Goal: Task Accomplishment & Management: Use online tool/utility

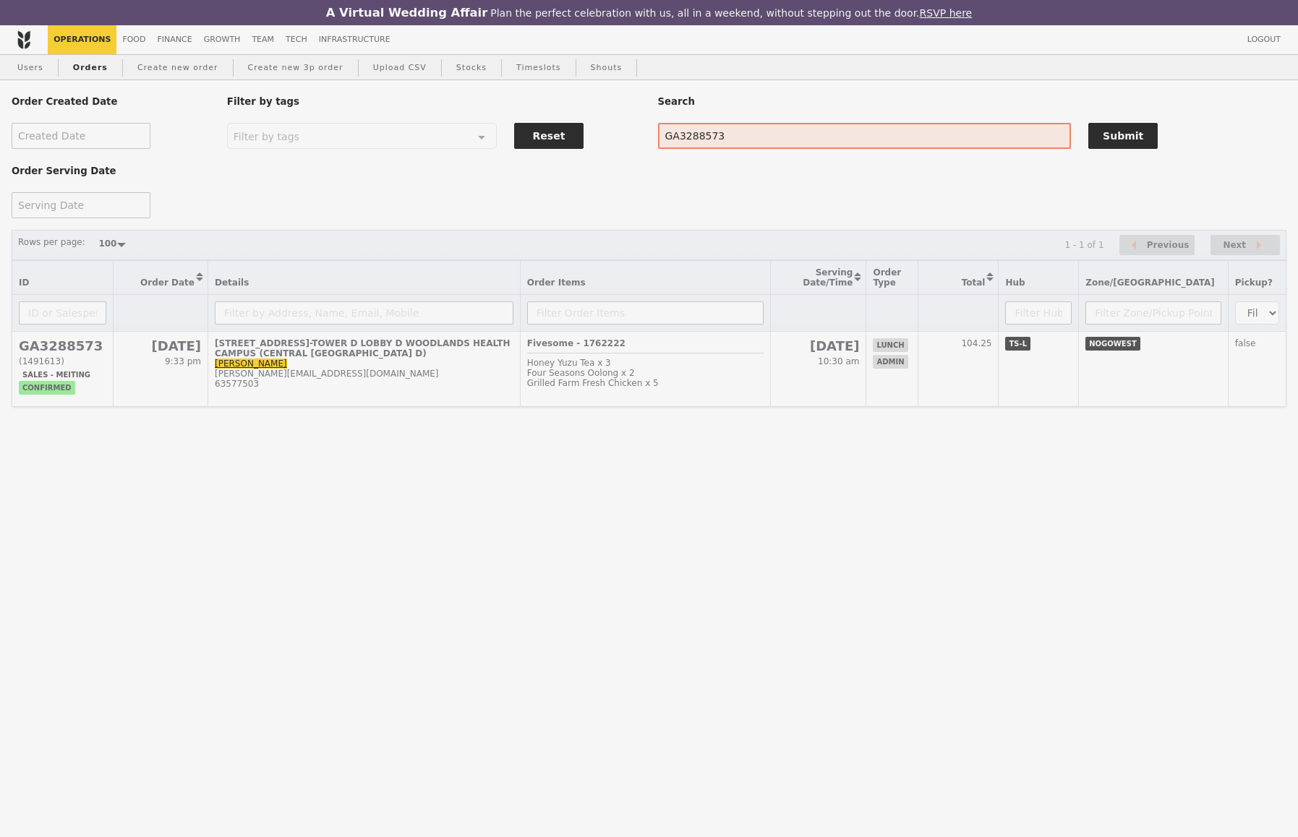
select select "100"
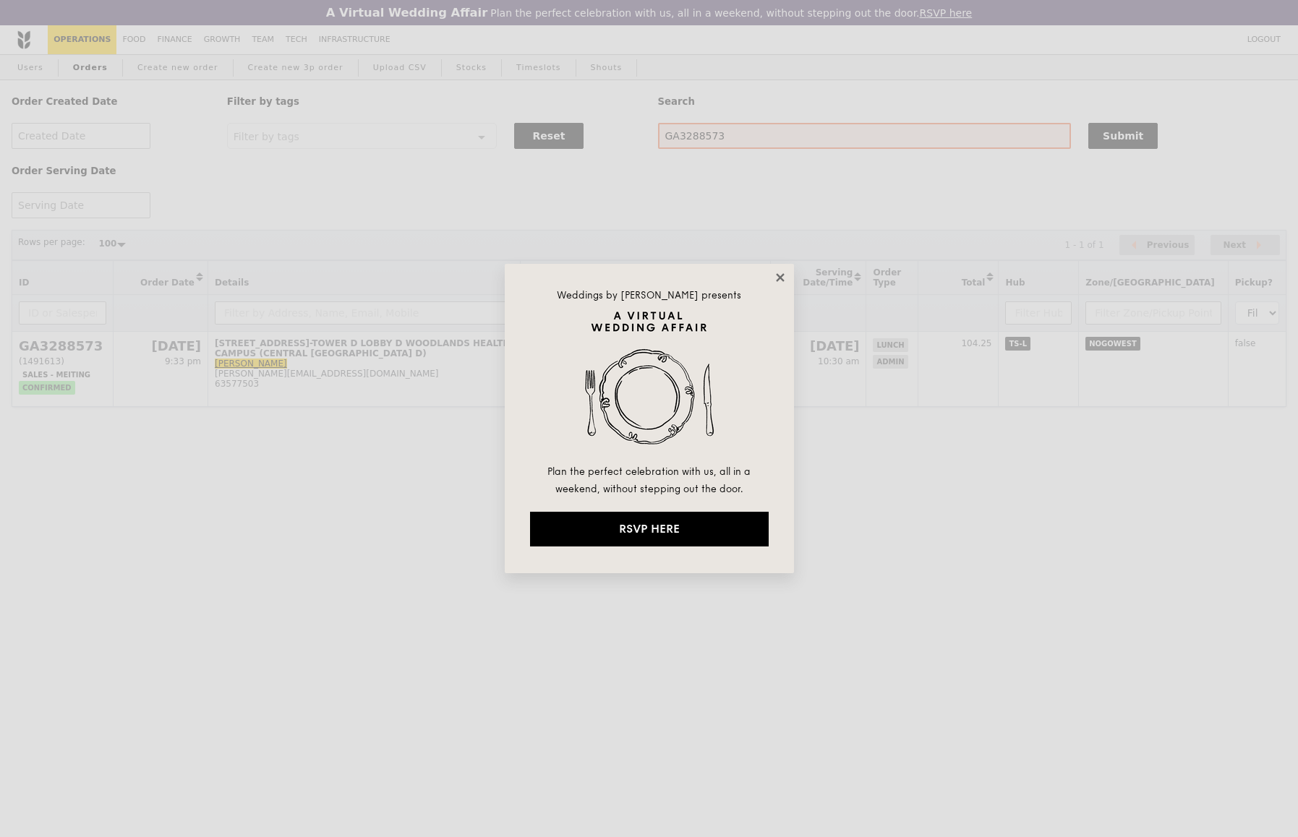
click at [779, 277] on icon at bounding box center [780, 277] width 8 height 8
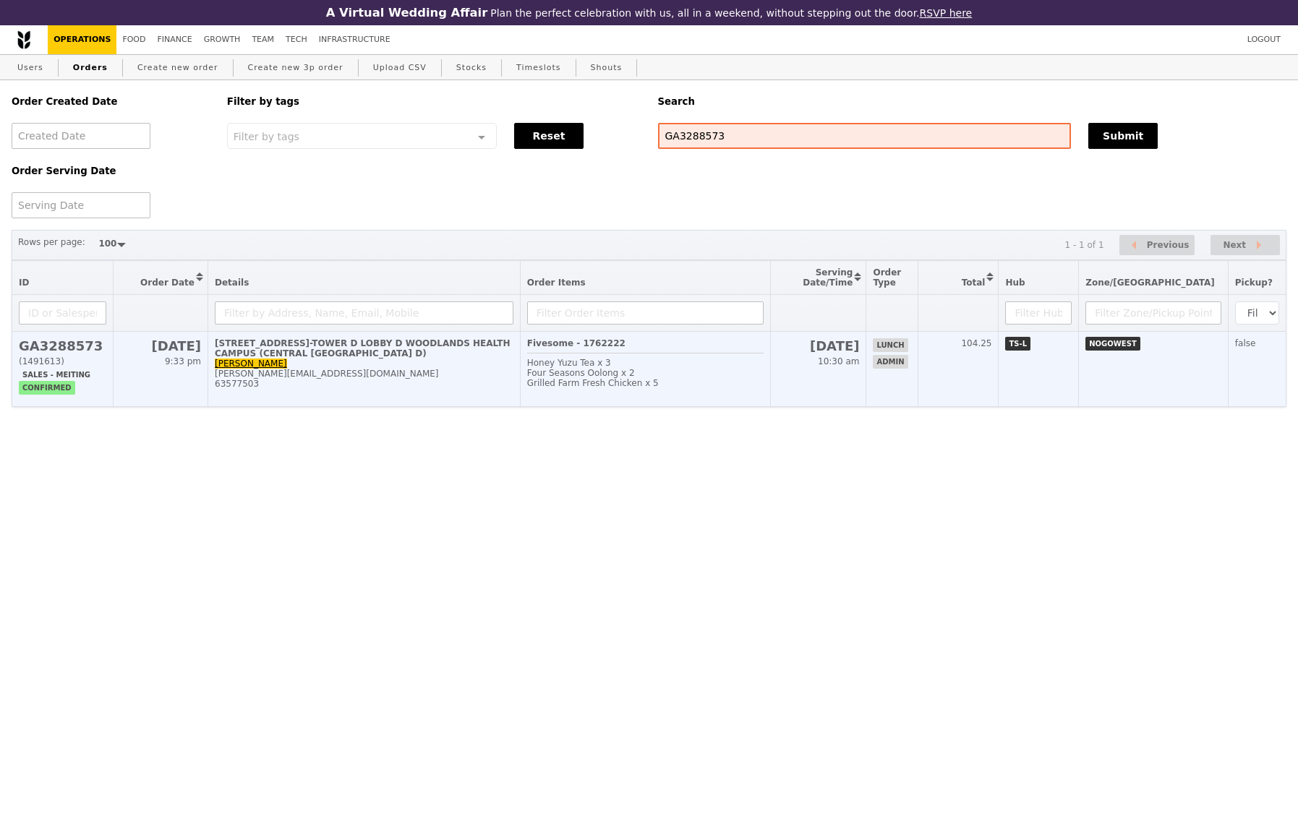
click at [764, 385] on div "Grilled Farm Fresh Chicken x 5" at bounding box center [645, 383] width 236 height 10
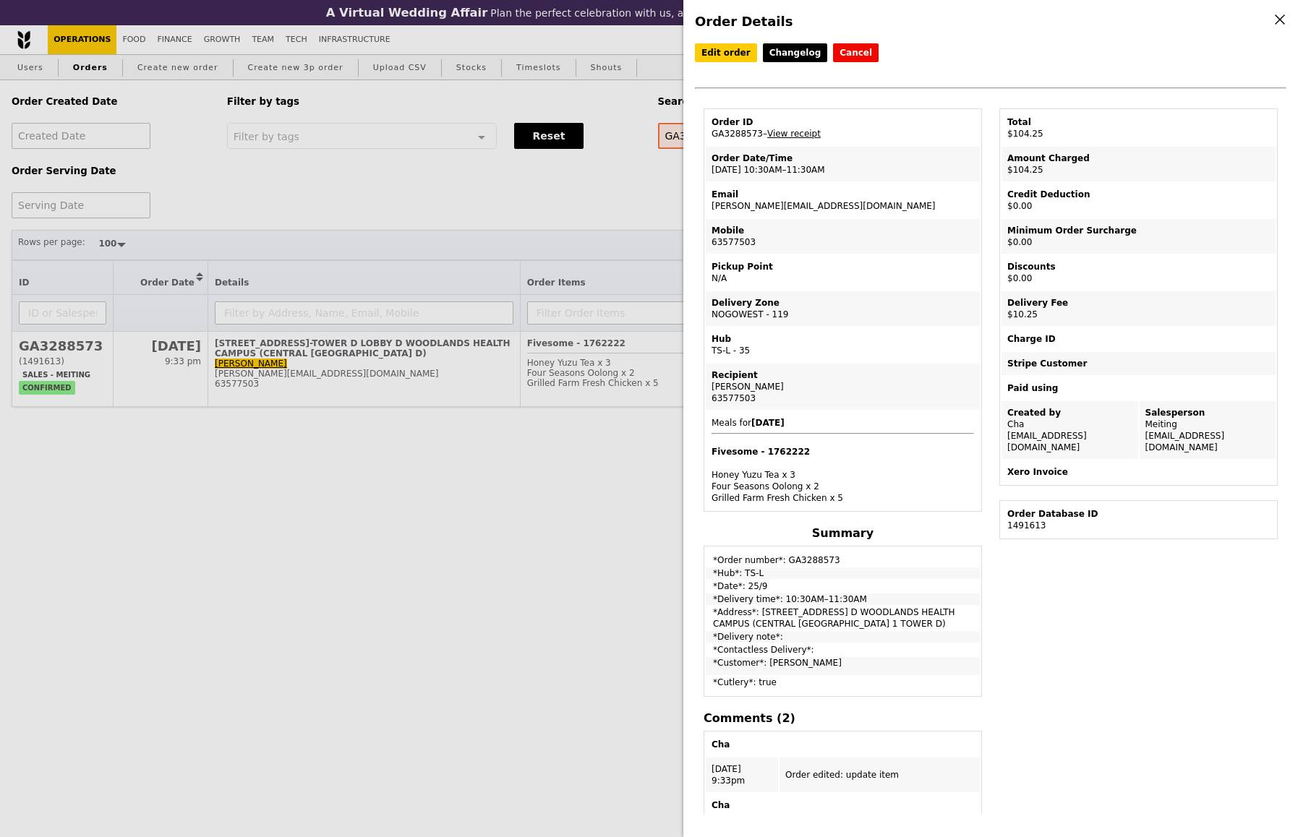
drag, startPoint x: 839, startPoint y: 204, endPoint x: 712, endPoint y: 204, distance: 126.5
click at [711, 204] on td "Email [EMAIL_ADDRESS][DOMAIN_NAME]" at bounding box center [843, 200] width 274 height 35
copy td "[PERSON_NAME][EMAIL_ADDRESS][DOMAIN_NAME]"
click at [573, 221] on div "Order Details Edit order Changelog Cancel Order ID GA3288573 – View receipt Ord…" at bounding box center [649, 418] width 1298 height 837
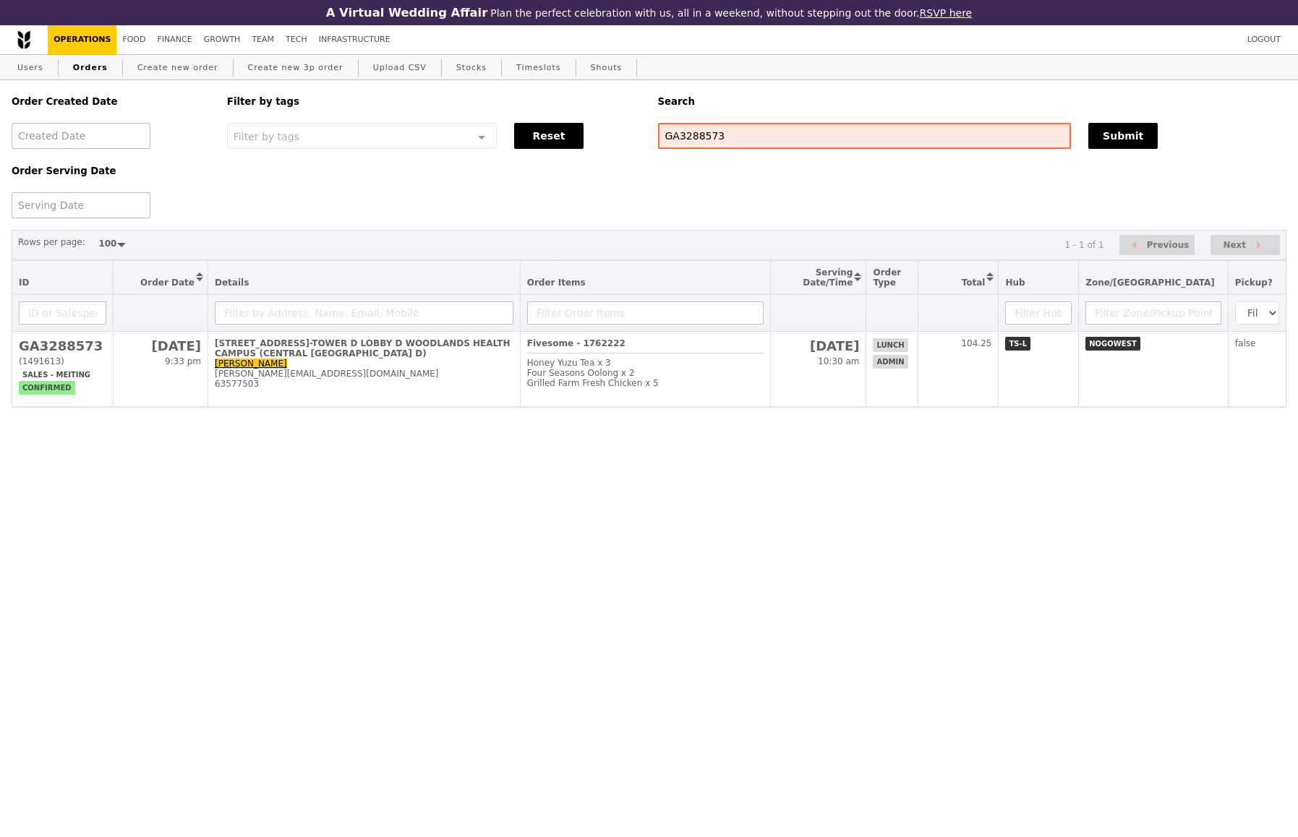
click at [707, 140] on input "GA3288573" at bounding box center [865, 136] width 414 height 26
paste input "[PERSON_NAME][EMAIL_ADDRESS][DOMAIN_NAME]"
type input "[PERSON_NAME][EMAIL_ADDRESS][DOMAIN_NAME]"
